Goal: Task Accomplishment & Management: Manage account settings

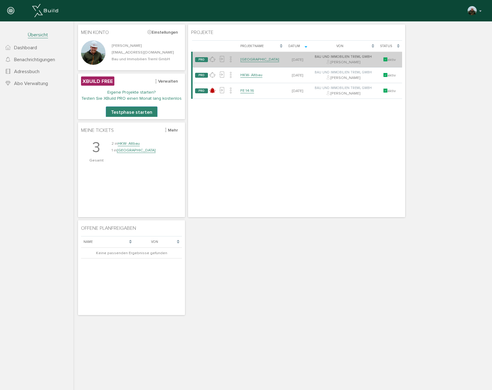
click at [261, 60] on link "[GEOGRAPHIC_DATA]" at bounding box center [259, 59] width 39 height 5
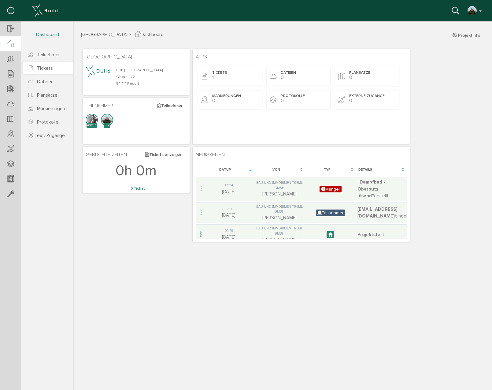
click at [45, 69] on span "Tickets" at bounding box center [45, 68] width 16 height 6
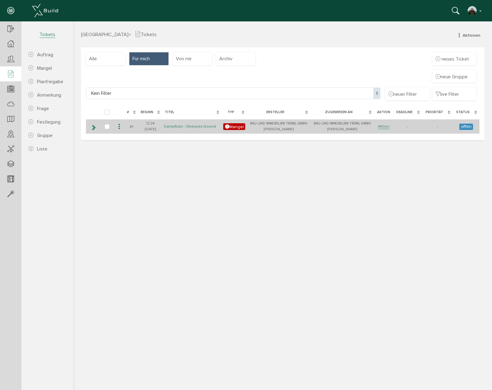
click at [186, 126] on link "Dampfbad - Oberputz lösend" at bounding box center [190, 126] width 52 height 5
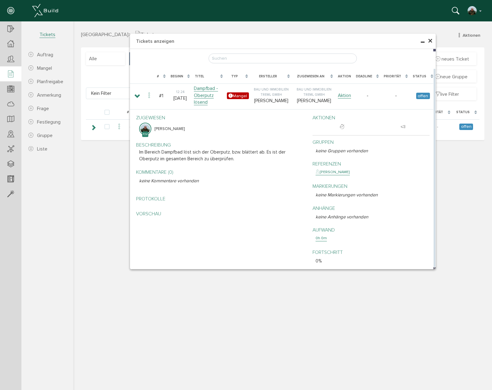
click at [150, 210] on p "Vorschau" at bounding box center [221, 213] width 164 height 7
click at [261, 143] on p "Beschreibung bearbeiten" at bounding box center [221, 145] width 164 height 7
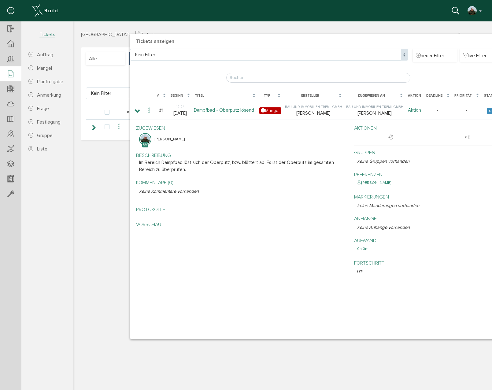
drag, startPoint x: 359, startPoint y: 246, endPoint x: 585, endPoint y: 368, distance: 256.7
drag, startPoint x: 129, startPoint y: 338, endPoint x: 121, endPoint y: 330, distance: 11.7
click at [114, 343] on div "× Tickets anzeigen Kein Filter Kein Filter neuer Filter live Filter Lade, bitte…" at bounding box center [282, 204] width 418 height 367
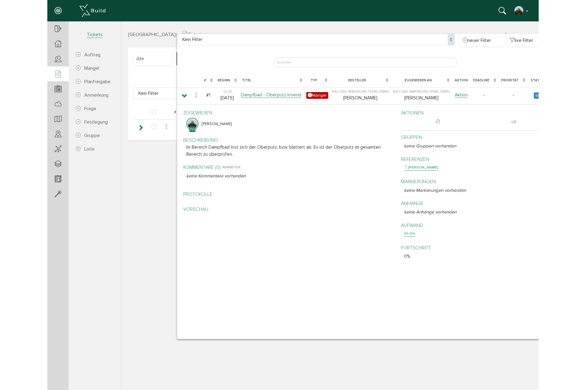
scroll to position [15, 0]
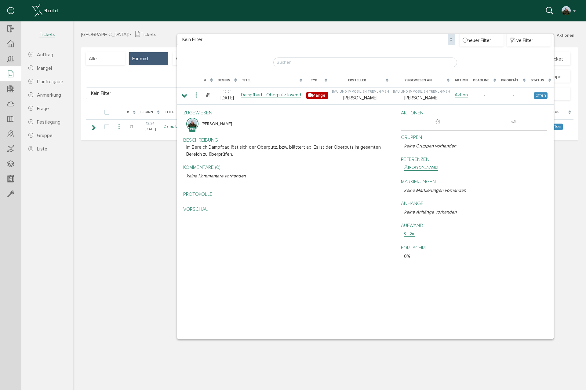
click at [127, 192] on div "× Tickets anzeigen Kein Filter Kein Filter neuer Filter live Filter Lade, bitte…" at bounding box center [329, 204] width 513 height 367
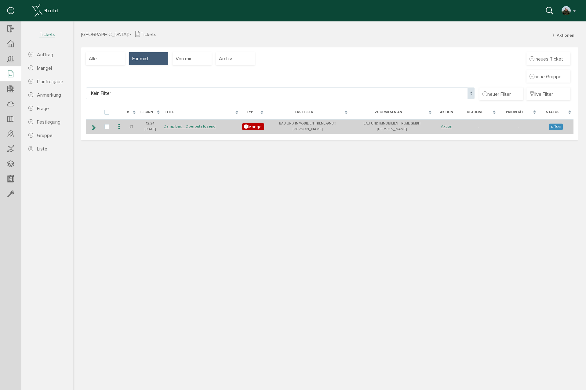
drag, startPoint x: 143, startPoint y: 219, endPoint x: 134, endPoint y: 131, distance: 88.7
click at [143, 215] on div "Mount Health Resort > Tickets Aktionen neuer Auftrag neuer Mangel neue Planfrei…" at bounding box center [329, 209] width 513 height 357
click at [93, 127] on icon at bounding box center [93, 127] width 6 height 5
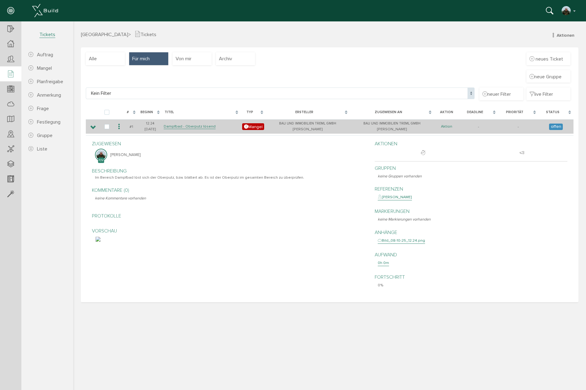
drag, startPoint x: 459, startPoint y: 139, endPoint x: 450, endPoint y: 126, distance: 14.9
click at [459, 138] on div "Aktionen" at bounding box center [471, 149] width 193 height 24
click at [450, 126] on link "Aktion" at bounding box center [446, 126] width 11 height 5
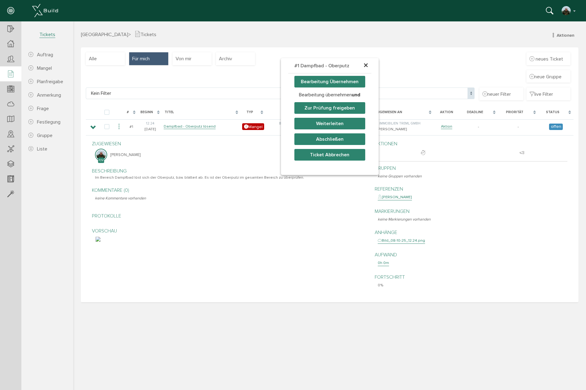
click at [364, 65] on span "×" at bounding box center [366, 66] width 5 height 12
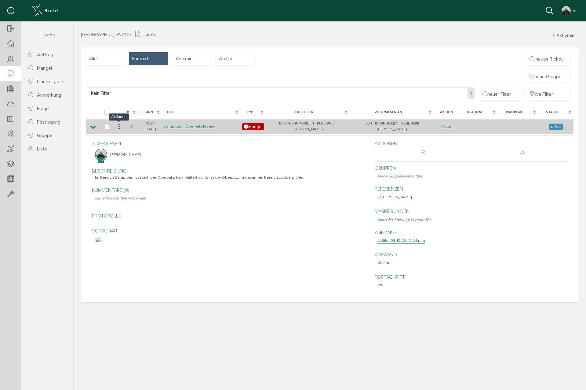
click at [121, 128] on icon at bounding box center [118, 127] width 7 height 8
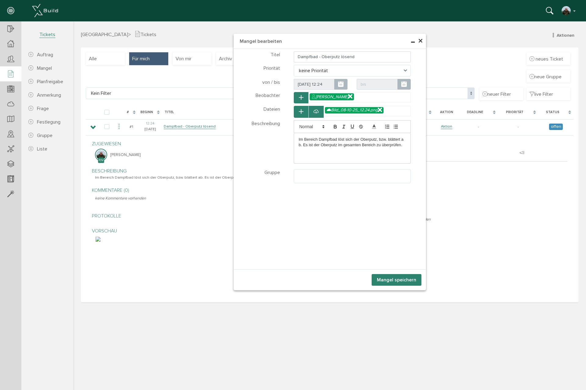
click at [348, 154] on div "Im Bereich Dampfbad löst sich der Oberputz, bzw. blättert ab. Es ist der Oberpu…" at bounding box center [352, 148] width 117 height 31
click at [353, 137] on p "Im Bereich Dampfbad löst sich der Oberputz, bzw. blättert ab. Es ist der Oberpu…" at bounding box center [352, 142] width 107 height 11
click at [393, 278] on button "Mangel speichern" at bounding box center [397, 280] width 50 height 12
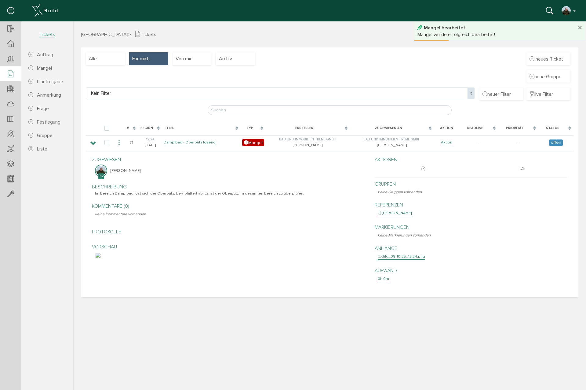
click at [101, 257] on img at bounding box center [98, 254] width 5 height 5
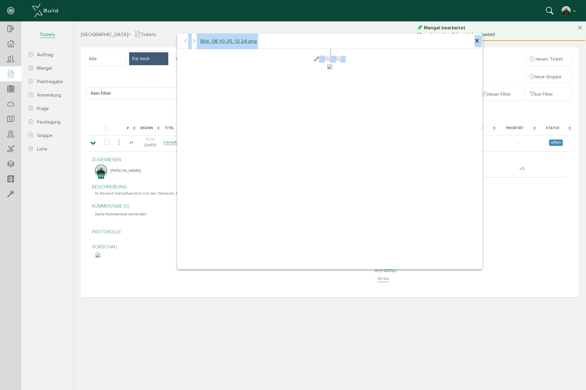
scroll to position [2, 0]
drag, startPoint x: 482, startPoint y: 268, endPoint x: 445, endPoint y: 217, distance: 62.0
click at [522, 327] on div "× Bild_08-10-25_12.24.png abbrechen" at bounding box center [329, 204] width 513 height 367
click at [332, 69] on img at bounding box center [330, 66] width 5 height 5
click at [410, 70] on div at bounding box center [330, 66] width 306 height 7
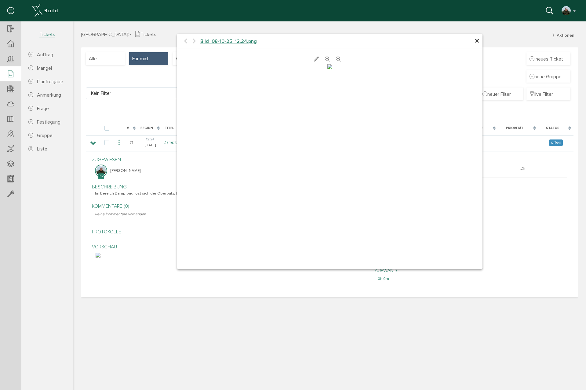
click at [477, 40] on span "×" at bounding box center [477, 41] width 5 height 12
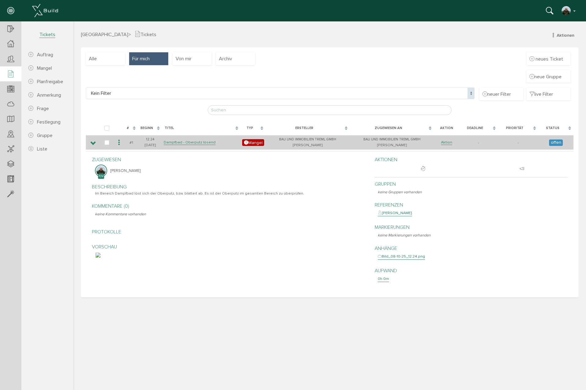
click at [96, 142] on icon at bounding box center [93, 143] width 6 height 5
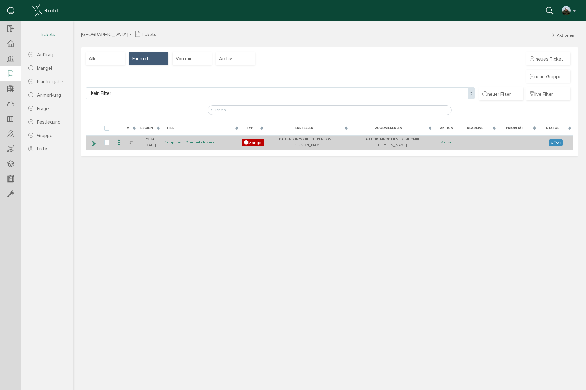
click at [93, 142] on icon at bounding box center [93, 143] width 6 height 5
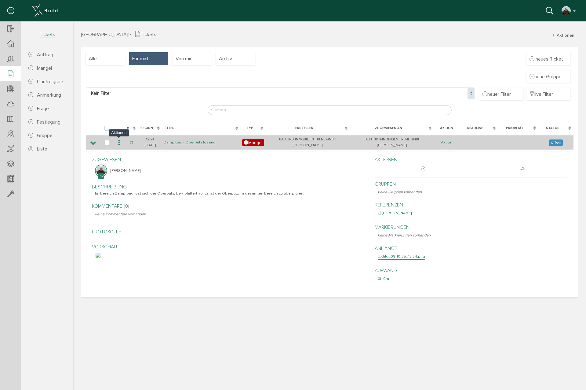
click at [119, 144] on icon at bounding box center [118, 142] width 7 height 8
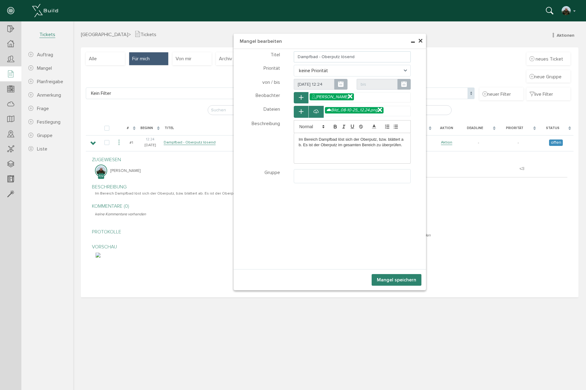
click at [323, 55] on input "Dampfbad - Oberputz lösend" at bounding box center [352, 56] width 117 height 11
type input "Dampfbad - Oberfläche lösend"
click at [368, 139] on p "Im Bereich Dampfbad löst sich der Oberputz, bzw. blättert ab. Es ist der Oberpu…" at bounding box center [352, 142] width 107 height 11
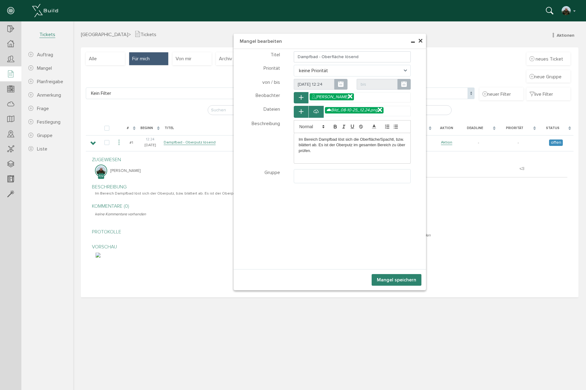
click at [344, 143] on p "Im Bereich Dampfbad löst sich die Oberfläche/Spachtl, bzw. blättert ab. Es ist …" at bounding box center [352, 145] width 107 height 17
click at [344, 145] on p "Im Bereich Dampfbad löst sich die Oberfläche/Spachtl, bzw. blättert ab. Es ist …" at bounding box center [352, 145] width 107 height 17
click at [382, 250] on div "Teilnehmer wählen Teilnehmer Dateien wählen Dateien Tickets" at bounding box center [330, 159] width 192 height 220
click at [393, 279] on button "Mangel speichern" at bounding box center [397, 280] width 50 height 12
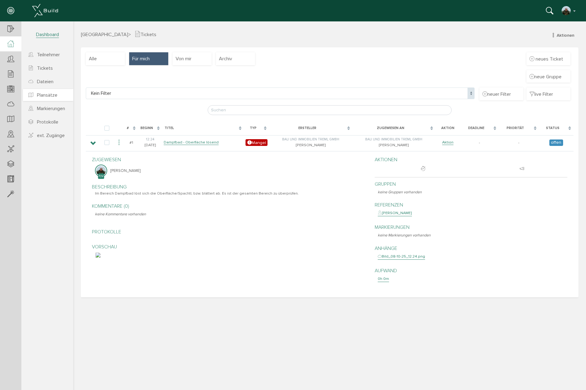
click at [43, 99] on link "Plansätze" at bounding box center [48, 95] width 50 height 12
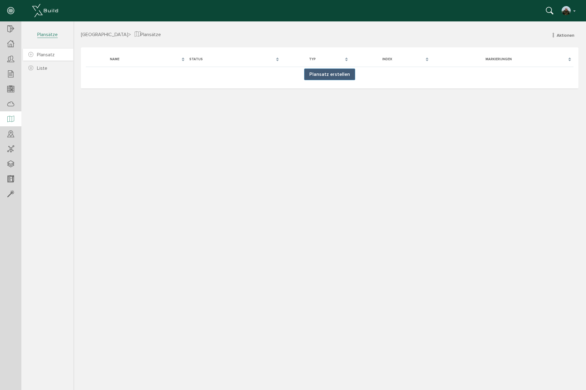
click at [38, 56] on span "Plansatz" at bounding box center [46, 55] width 18 height 6
click at [321, 76] on div at bounding box center [329, 204] width 513 height 367
click at [336, 75] on div at bounding box center [329, 204] width 513 height 367
click at [31, 54] on icon at bounding box center [30, 55] width 5 height 6
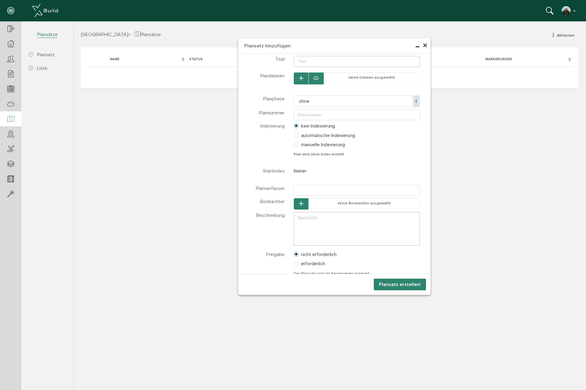
click at [312, 63] on input "text" at bounding box center [357, 61] width 126 height 11
type input "MHR"
click at [303, 78] on icon "button" at bounding box center [301, 78] width 4 height 5
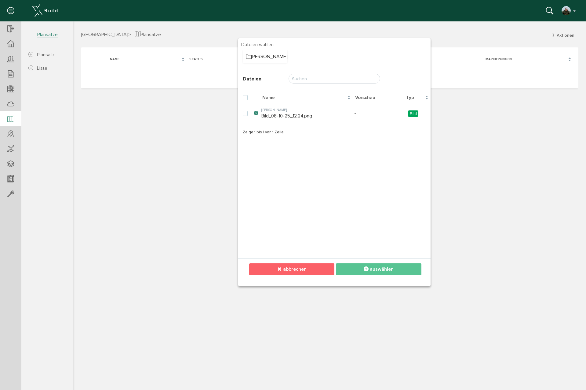
click at [289, 266] on span "abbrechen" at bounding box center [295, 269] width 24 height 6
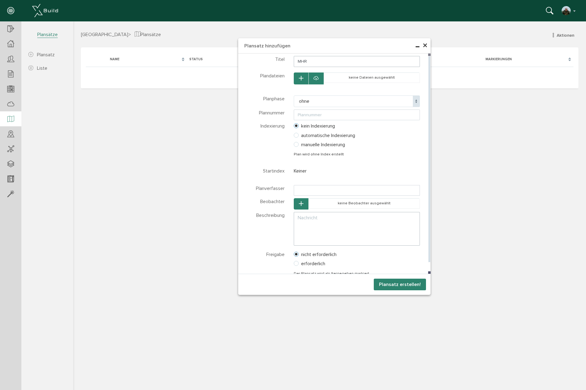
click at [316, 78] on icon at bounding box center [316, 78] width 5 height 6
click at [319, 77] on div at bounding box center [329, 204] width 513 height 367
click at [426, 45] on div at bounding box center [329, 204] width 513 height 367
click at [320, 79] on div at bounding box center [329, 204] width 513 height 367
click at [316, 78] on div at bounding box center [329, 204] width 513 height 367
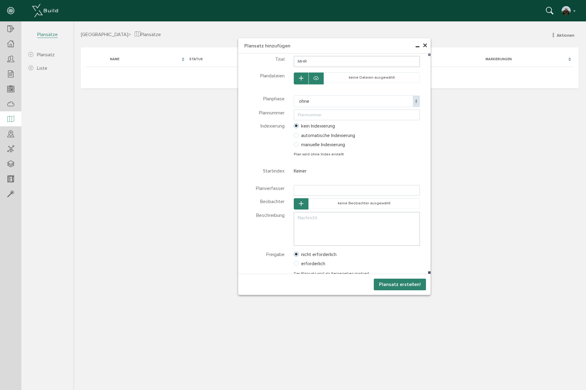
click at [424, 44] on div at bounding box center [329, 204] width 513 height 367
click at [425, 45] on div at bounding box center [329, 204] width 513 height 367
click at [383, 281] on div at bounding box center [329, 204] width 513 height 367
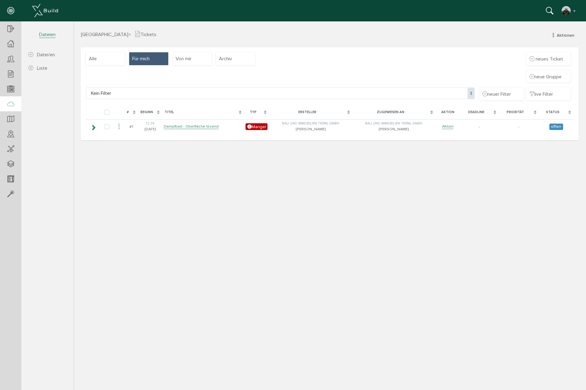
click at [14, 101] on div at bounding box center [10, 104] width 21 height 16
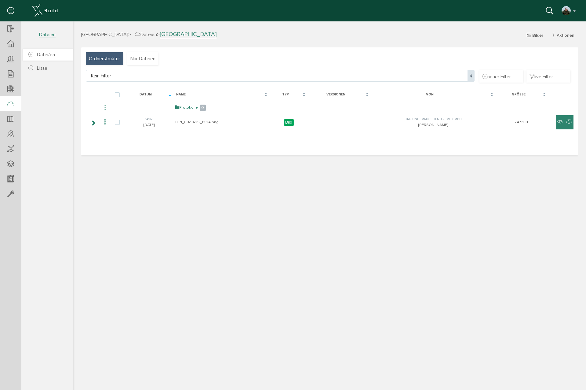
click at [45, 54] on span "Datei/en" at bounding box center [46, 55] width 18 height 6
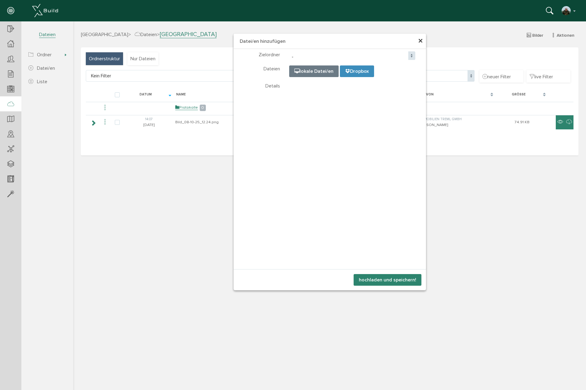
click at [392, 278] on button "hochladen und speichern!" at bounding box center [388, 280] width 68 height 12
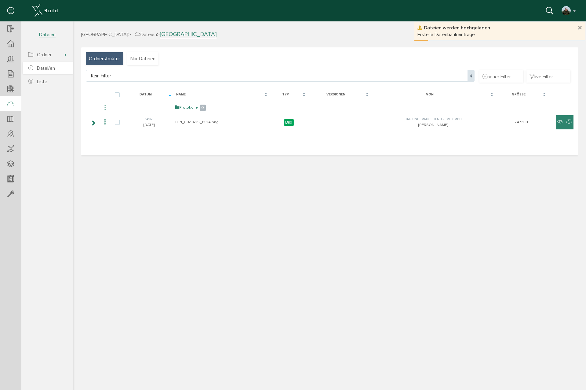
click at [30, 67] on icon at bounding box center [30, 68] width 5 height 6
click at [44, 68] on span "Datei/en" at bounding box center [46, 68] width 18 height 6
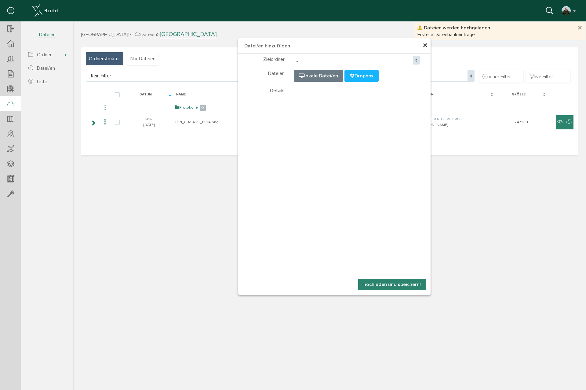
click at [372, 77] on span "Dropbox" at bounding box center [362, 76] width 24 height 6
click at [319, 78] on input "file" at bounding box center [447, 100] width 306 height 61
type input "C:\fakepath\WP_1. Obergeschoss_M100_ÜG.pdf"
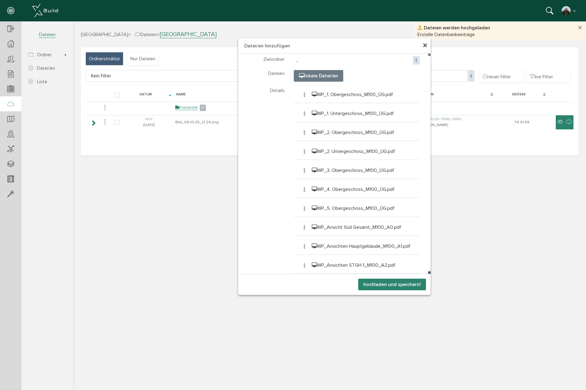
click at [398, 287] on button "hochladen und speichern!" at bounding box center [392, 284] width 68 height 12
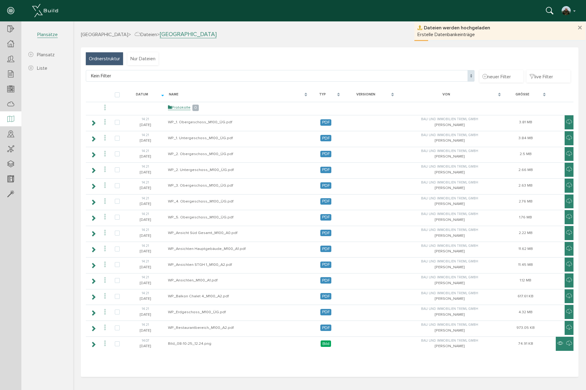
click at [10, 118] on icon at bounding box center [10, 119] width 7 height 9
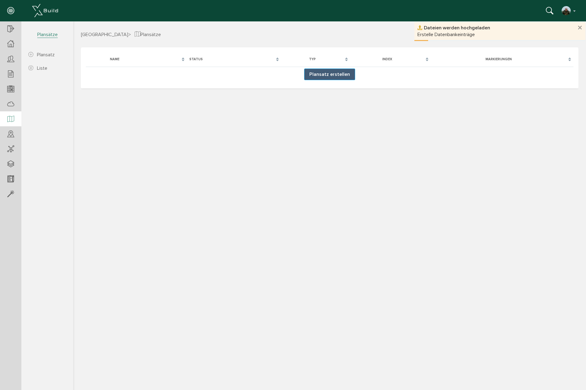
click at [340, 77] on button "Plansatz erstellen" at bounding box center [329, 74] width 51 height 12
click at [321, 73] on div at bounding box center [329, 204] width 513 height 367
click at [33, 53] on icon at bounding box center [30, 55] width 5 height 6
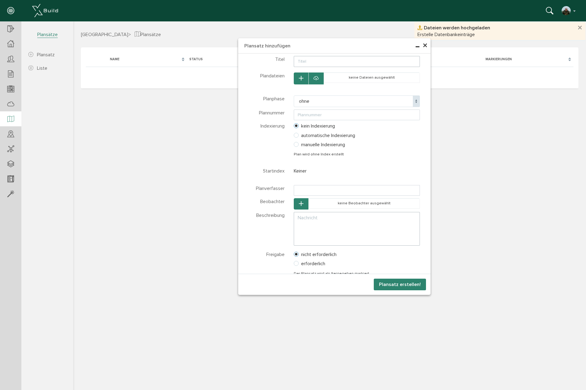
click at [302, 77] on icon "button" at bounding box center [301, 78] width 4 height 5
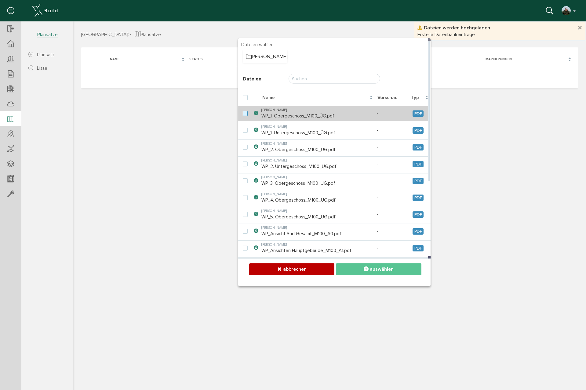
click at [245, 112] on label at bounding box center [246, 113] width 7 height 5
click at [245, 112] on input "checkbox" at bounding box center [245, 113] width 4 height 4
checkbox input "true"
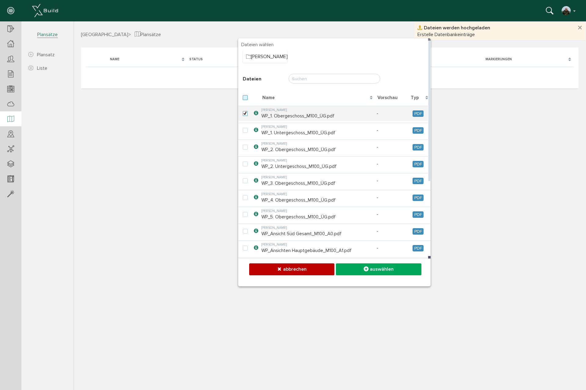
click at [246, 98] on label at bounding box center [246, 97] width 7 height 5
click at [246, 98] on input "checkbox" at bounding box center [245, 97] width 4 height 4
checkbox input "true"
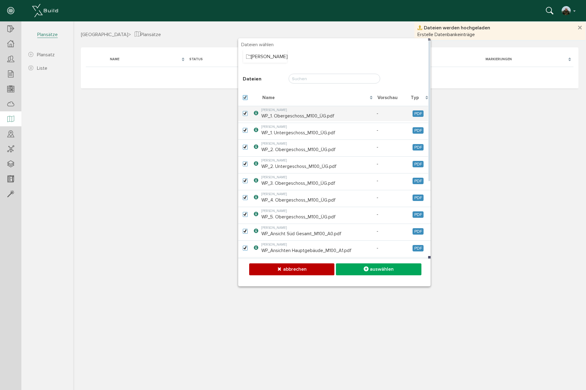
checkbox input "true"
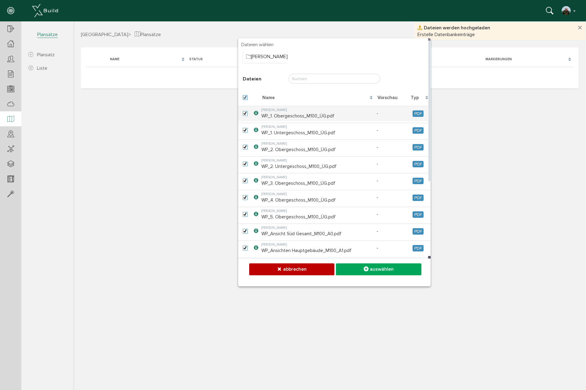
checkbox input "true"
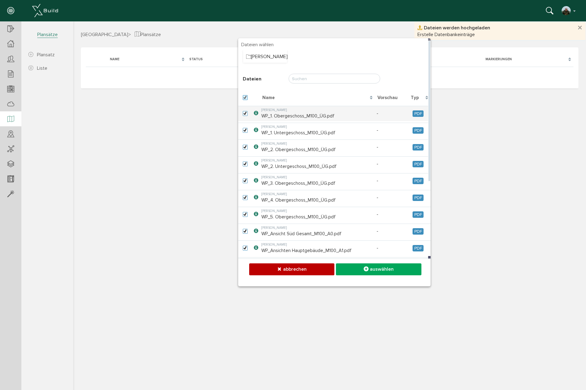
checkbox input "true"
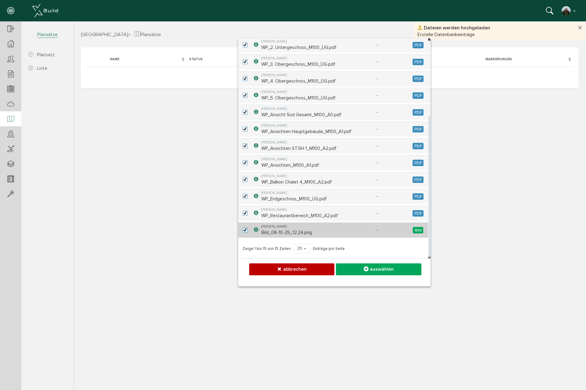
click at [245, 230] on label at bounding box center [246, 229] width 7 height 5
click at [245, 230] on input "checkbox" at bounding box center [245, 229] width 4 height 4
checkbox input "false"
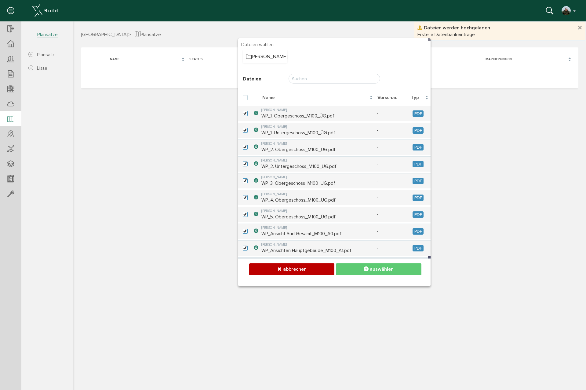
click at [365, 269] on icon at bounding box center [366, 269] width 5 height 6
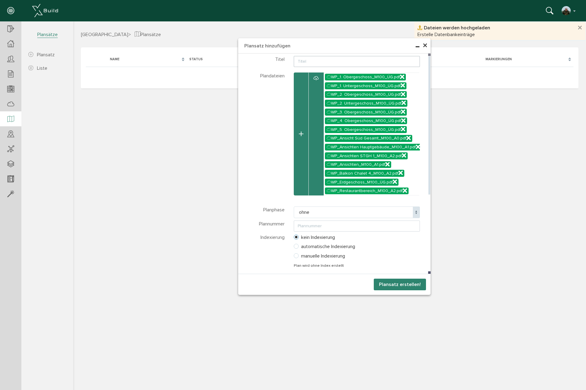
click at [310, 64] on input "text" at bounding box center [357, 61] width 126 height 11
type input "Übersichtspläne 1:100"
click at [319, 220] on div "Details Sie können für jede Datei folgende Details angeben: nachverfolgbar: gib…" at bounding box center [334, 245] width 192 height 90
click at [321, 215] on span "ohne" at bounding box center [357, 212] width 126 height 12
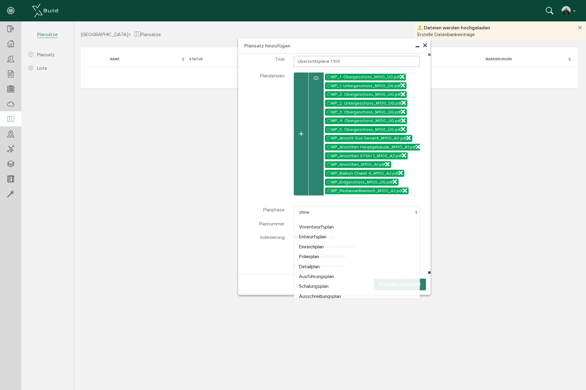
select select "Ausführungsplan"
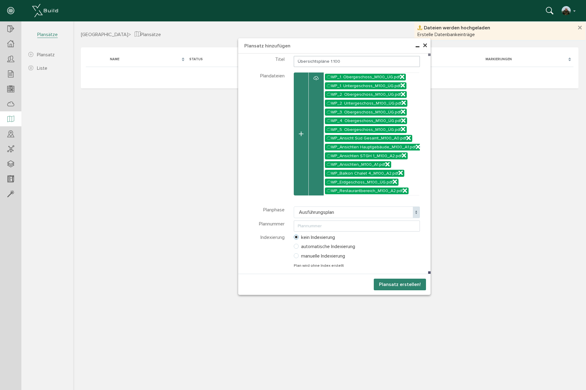
click at [399, 286] on button "Plansatz erstellen!" at bounding box center [400, 284] width 52 height 12
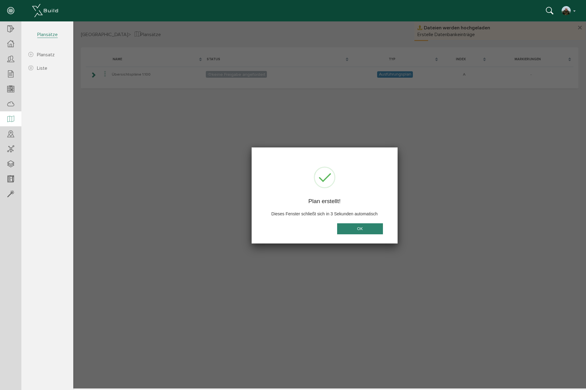
click at [363, 229] on button "OK" at bounding box center [360, 228] width 46 height 11
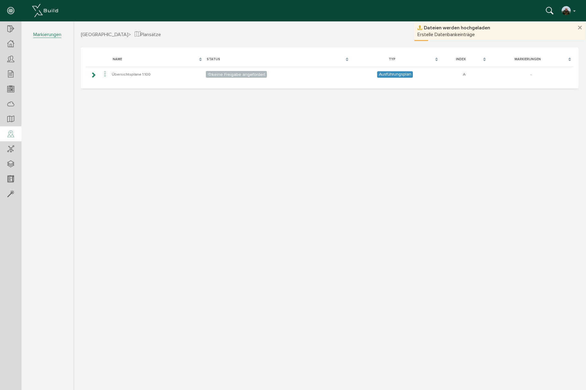
click at [14, 134] on icon at bounding box center [10, 134] width 7 height 9
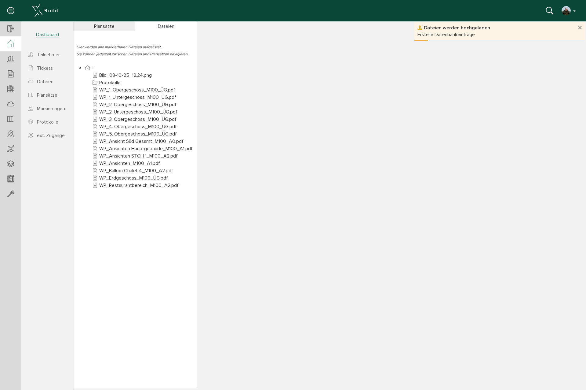
click at [9, 46] on icon at bounding box center [10, 43] width 7 height 7
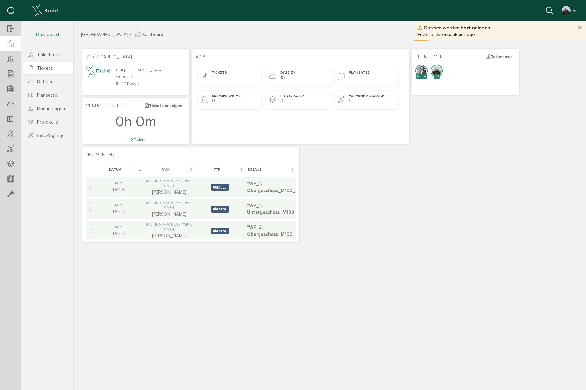
click at [40, 67] on span "Tickets" at bounding box center [45, 68] width 16 height 6
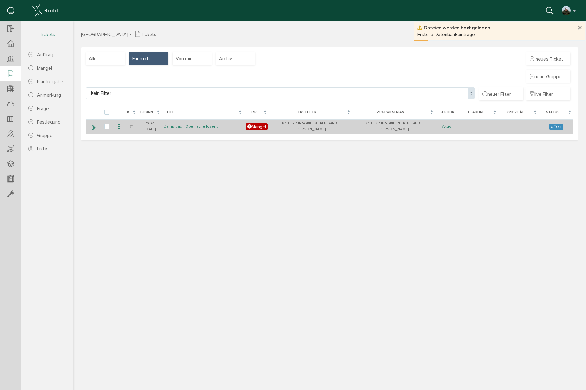
click at [180, 126] on link "Dampfbad - Oberfläche lösend" at bounding box center [191, 126] width 55 height 5
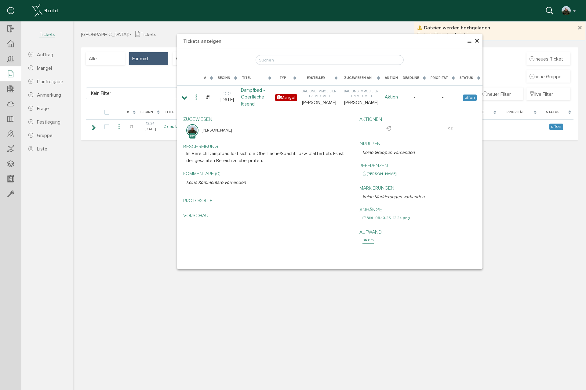
click at [478, 40] on span "×" at bounding box center [477, 41] width 5 height 12
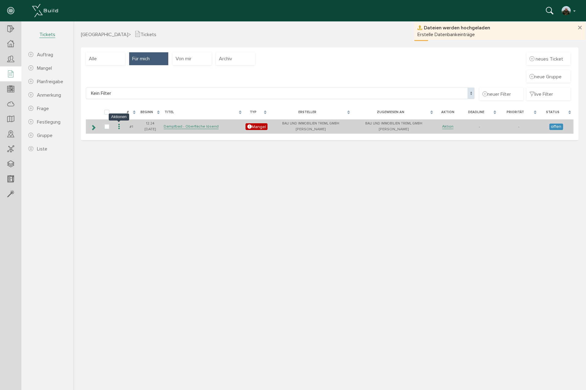
click at [118, 128] on icon at bounding box center [118, 127] width 7 height 8
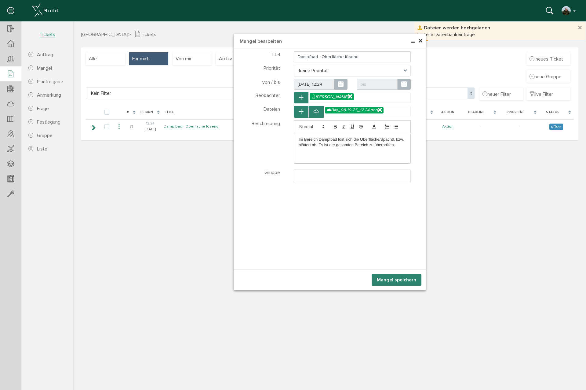
click at [420, 41] on span "×" at bounding box center [420, 41] width 5 height 12
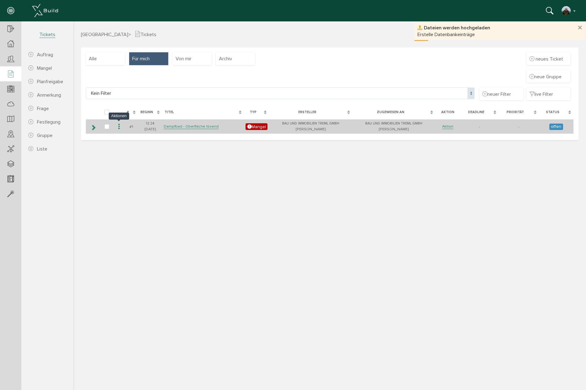
click at [119, 126] on icon at bounding box center [118, 127] width 7 height 8
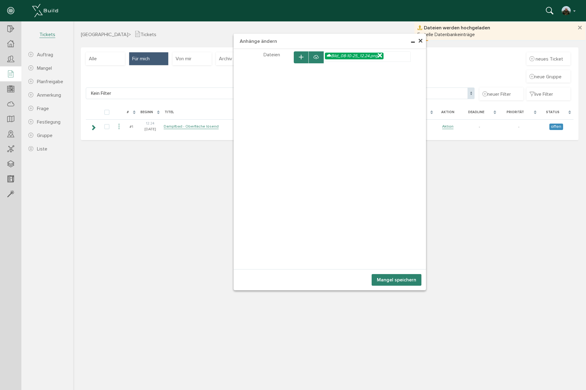
click at [298, 61] on button "button" at bounding box center [301, 57] width 15 height 12
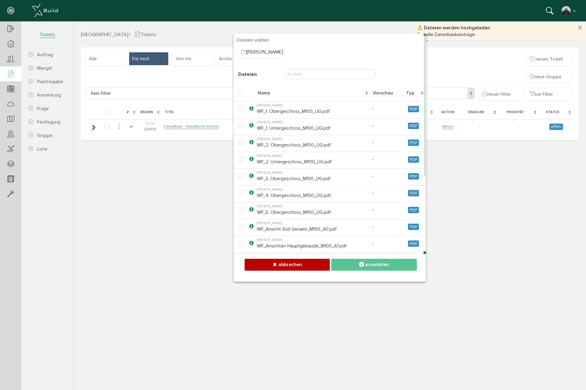
click at [286, 267] on span "abbrechen" at bounding box center [291, 264] width 24 height 6
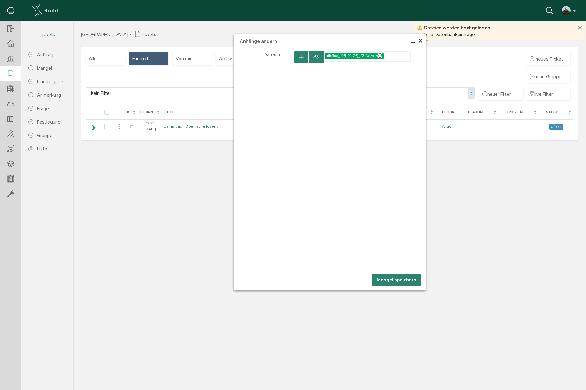
click at [420, 40] on span "×" at bounding box center [420, 41] width 5 height 12
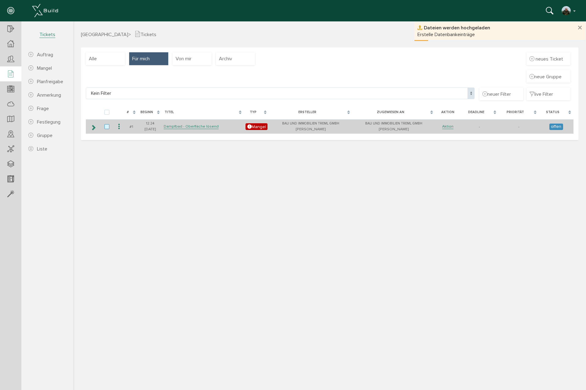
click at [109, 127] on label at bounding box center [107, 126] width 7 height 5
click at [108, 127] on input "checkbox" at bounding box center [106, 126] width 4 height 4
checkbox input "true"
click at [107, 125] on label at bounding box center [107, 126] width 7 height 5
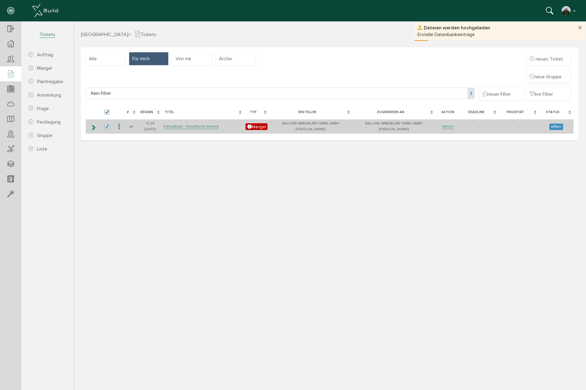
click at [107, 125] on input "checkbox" at bounding box center [106, 126] width 4 height 4
checkbox input "false"
click at [117, 126] on icon at bounding box center [118, 127] width 7 height 8
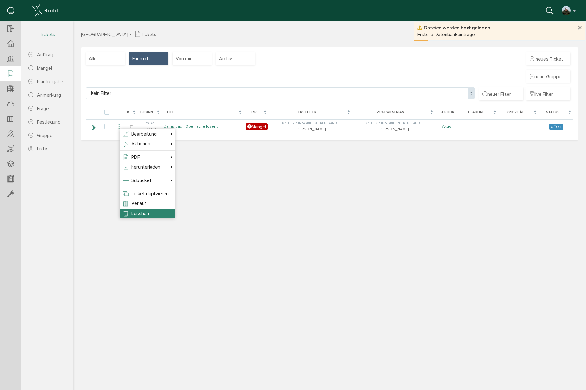
click at [148, 210] on span "Löschen" at bounding box center [140, 213] width 18 height 6
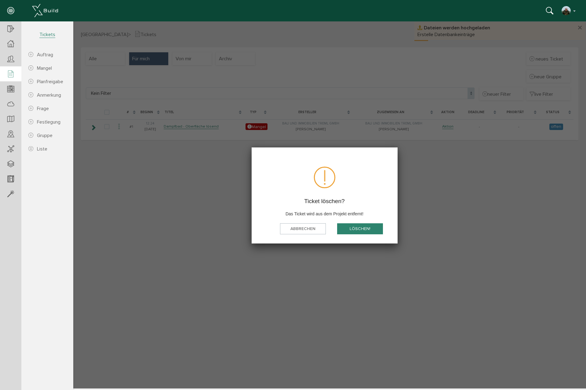
click at [371, 230] on button "löschen!" at bounding box center [360, 228] width 46 height 11
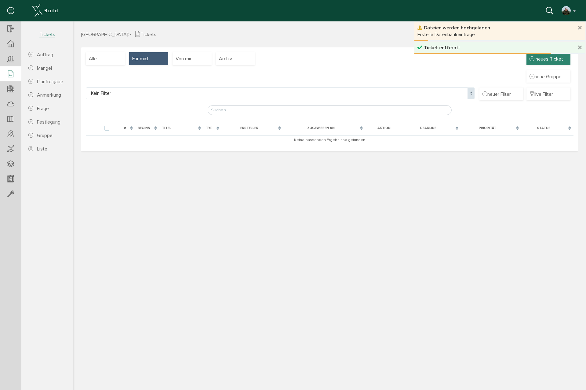
click at [549, 62] on div "neues Ticket" at bounding box center [549, 58] width 44 height 13
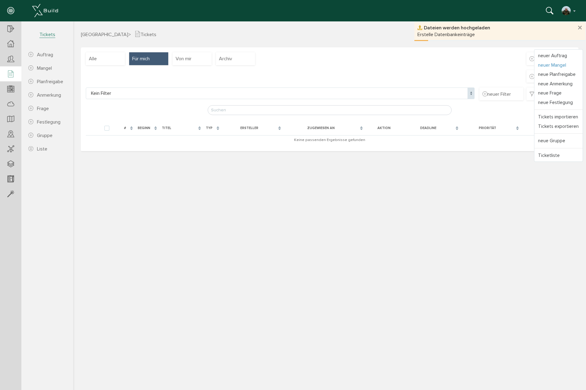
click at [557, 65] on link "neuer Mangel" at bounding box center [559, 64] width 48 height 9
click at [550, 65] on link "neuer Mangel" at bounding box center [559, 64] width 48 height 9
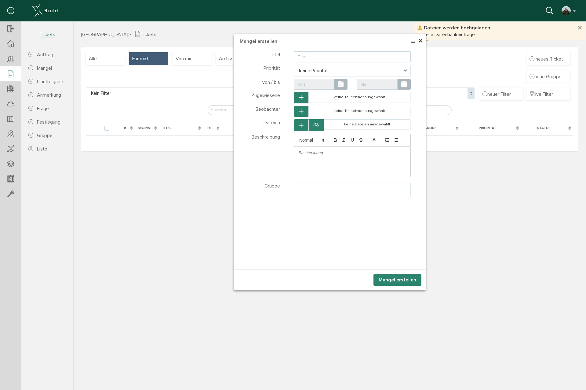
click at [310, 57] on input "text" at bounding box center [352, 56] width 117 height 11
type input "Dampfbad - Oberfläche TBW"
click at [421, 42] on span "×" at bounding box center [420, 41] width 5 height 12
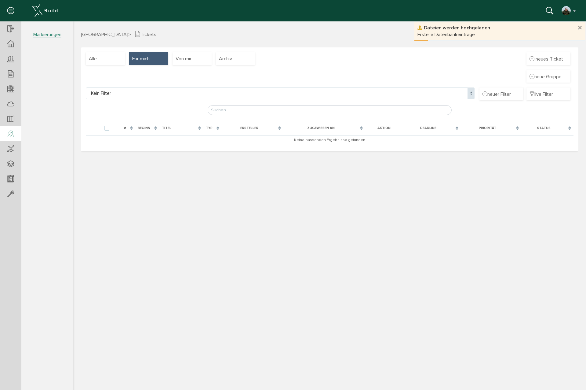
click at [11, 135] on icon at bounding box center [10, 134] width 7 height 9
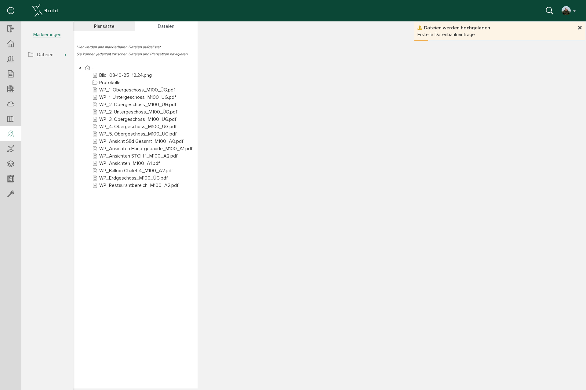
click at [579, 27] on button "×" at bounding box center [580, 28] width 5 height 10
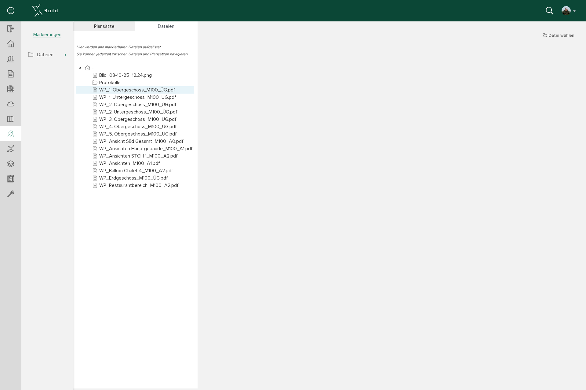
click at [128, 90] on link "WP_1. Obergeschoss_M100_ÜG.pdf" at bounding box center [134, 89] width 86 height 7
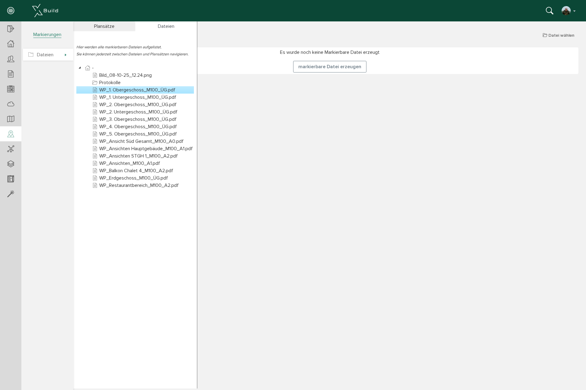
click at [48, 55] on span "Dateien" at bounding box center [45, 55] width 16 height 6
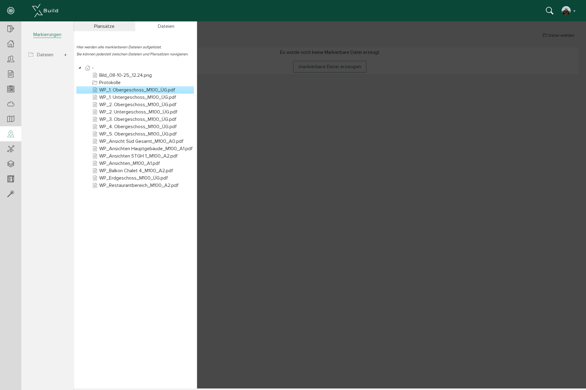
click at [108, 25] on div "Plansätze" at bounding box center [104, 26] width 62 height 10
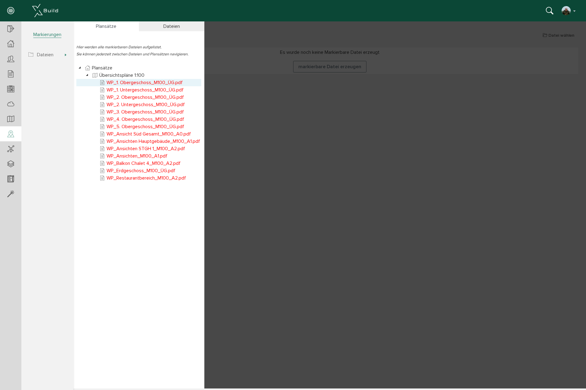
click at [128, 81] on span "WP_1. Obergeschoss_M100_ÜG.pdf" at bounding box center [145, 82] width 76 height 6
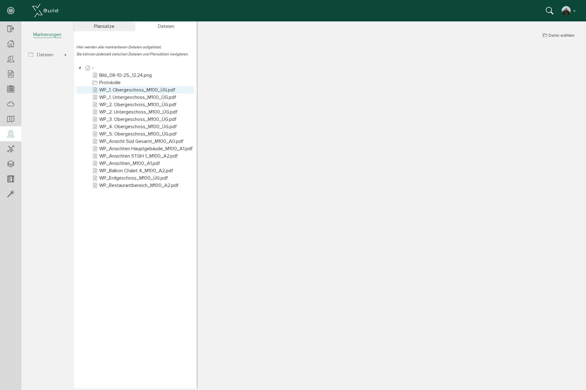
click at [112, 90] on link "WP_1. Obergeschoss_M100_ÜG.pdf" at bounding box center [134, 89] width 86 height 7
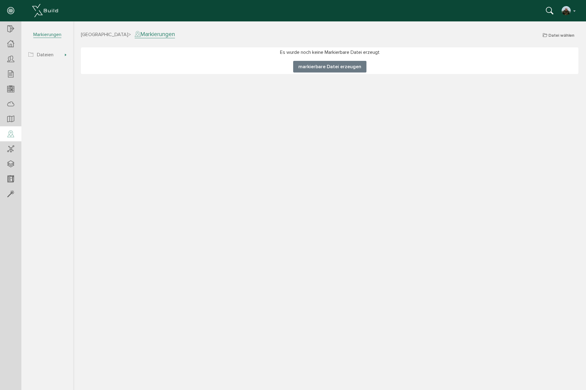
click at [317, 69] on button "markierbare Datei erzeugen" at bounding box center [329, 67] width 73 height 12
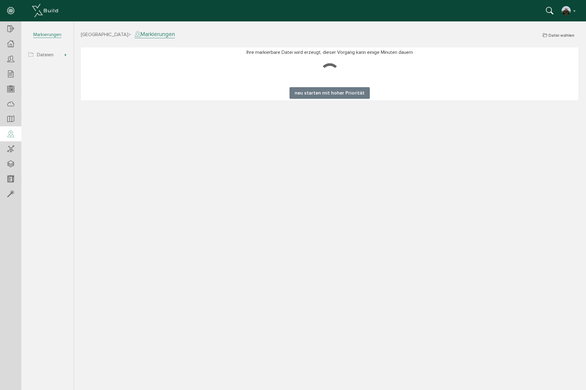
click at [314, 91] on button "neu starten mit hoher Priorität" at bounding box center [330, 93] width 80 height 12
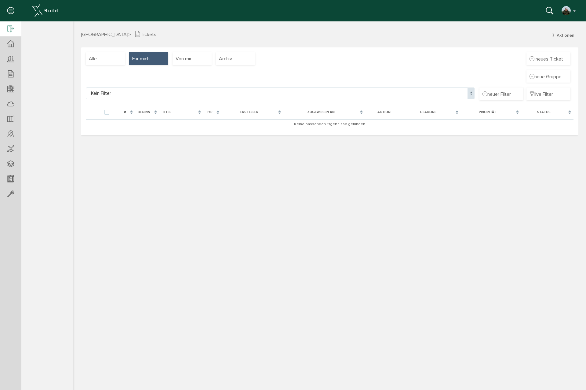
click at [4, 30] on div at bounding box center [10, 29] width 21 height 16
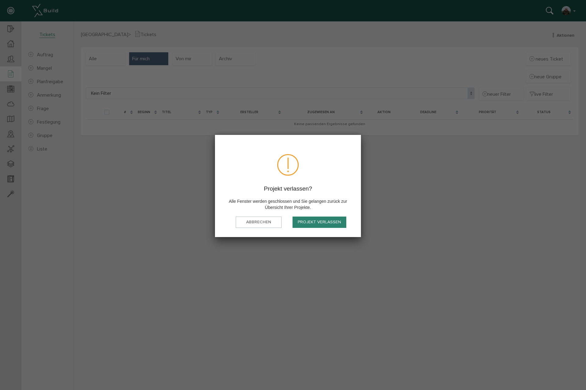
click at [316, 222] on button "Projekt verlassen" at bounding box center [320, 221] width 54 height 11
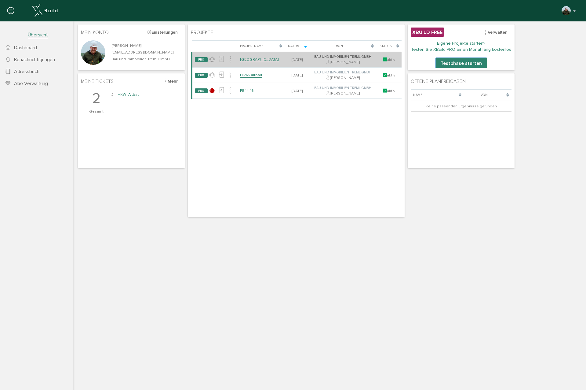
click at [248, 61] on link "[GEOGRAPHIC_DATA]" at bounding box center [259, 59] width 39 height 5
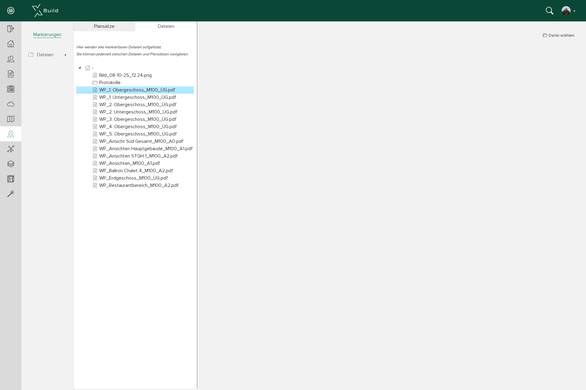
click at [97, 26] on div "Plansätze" at bounding box center [104, 26] width 62 height 10
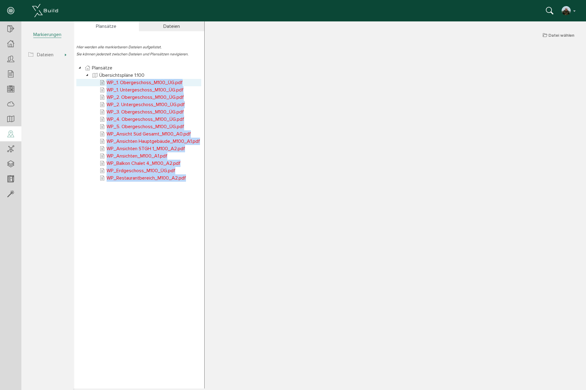
drag, startPoint x: 148, startPoint y: 211, endPoint x: 103, endPoint y: 81, distance: 137.3
click at [103, 81] on section "Hier werden alle markierbaren Dateien aufgelistet. Sie können jederzeit zwische…" at bounding box center [138, 214] width 131 height 367
click at [132, 204] on section "Hier werden alle markierbaren Dateien aufgelistet. Sie können jederzeit zwische…" at bounding box center [138, 214] width 131 height 367
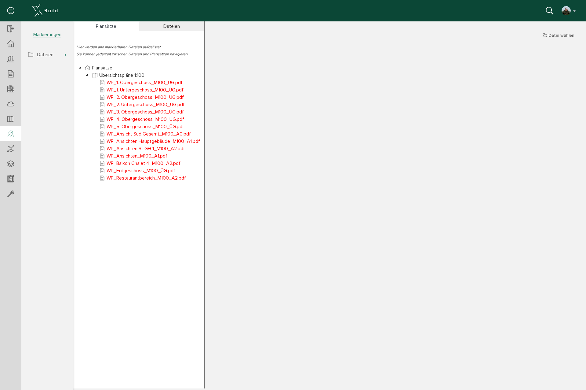
click at [171, 28] on div "Dateien" at bounding box center [172, 26] width 66 height 10
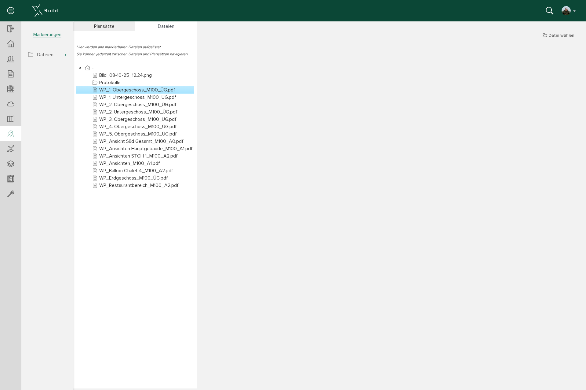
click at [133, 216] on section "Hier werden alle markierbaren Dateien aufgelistet. Sie können jederzeit zwische…" at bounding box center [135, 214] width 124 height 367
click at [118, 96] on link "WP_1. Untergeschoss_M100_ÜG.pdf" at bounding box center [134, 96] width 86 height 7
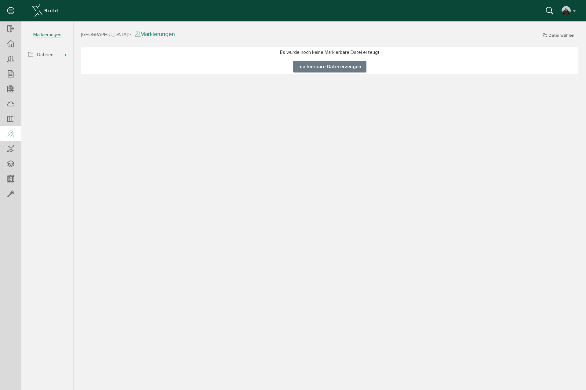
click at [331, 67] on button "markierbare Datei erzeugen" at bounding box center [329, 67] width 73 height 12
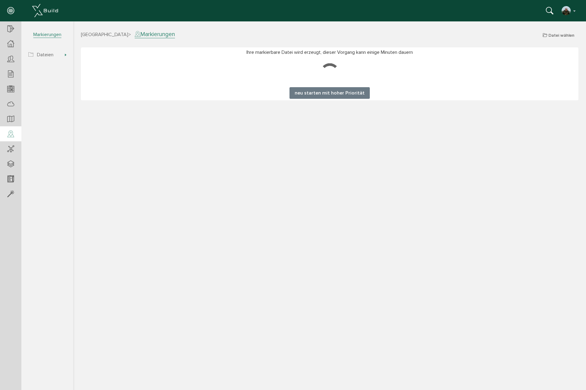
click at [333, 93] on button "neu starten mit hoher Priorität" at bounding box center [330, 93] width 80 height 12
